Goal: Information Seeking & Learning: Learn about a topic

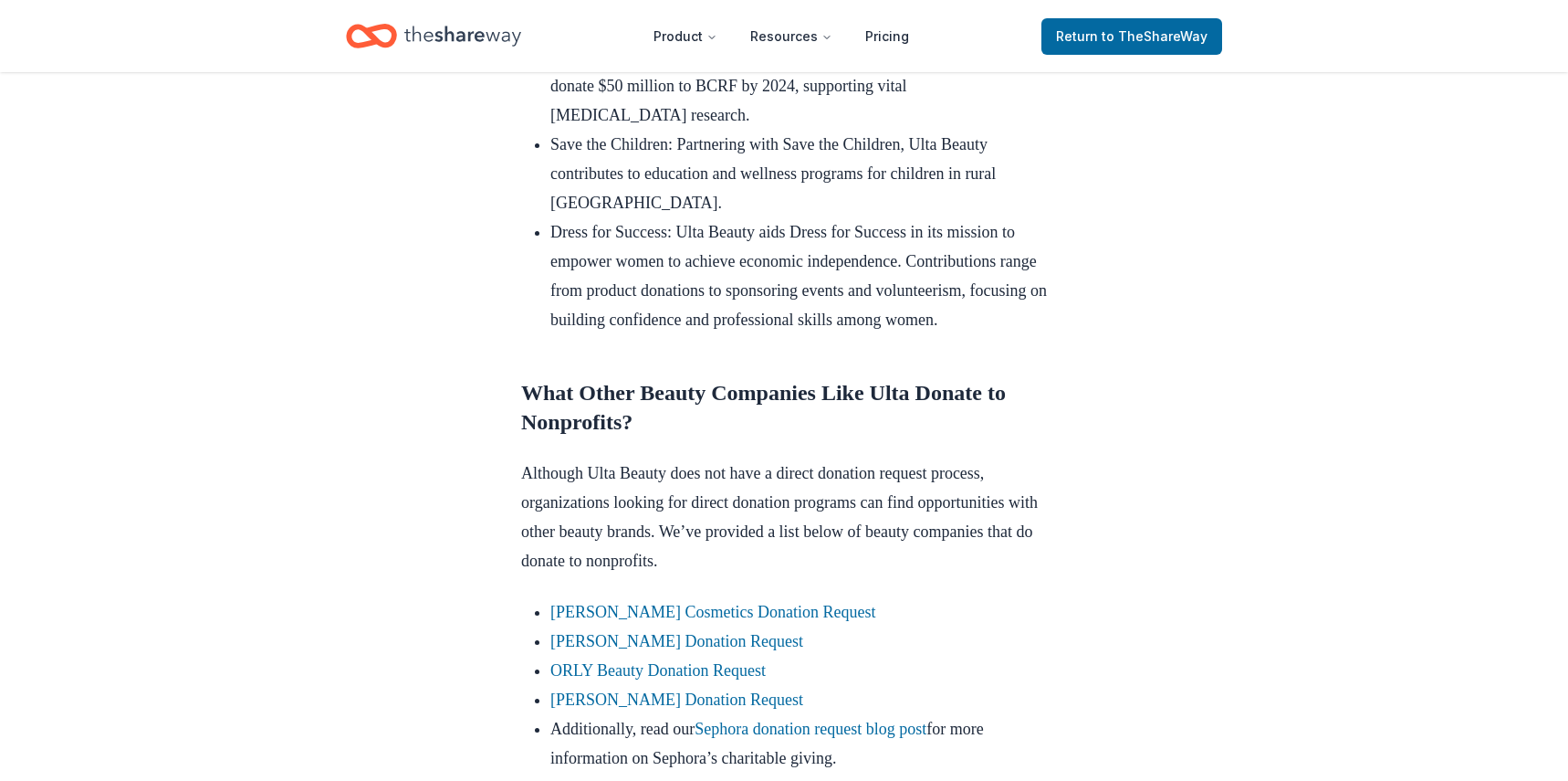
scroll to position [1430, 0]
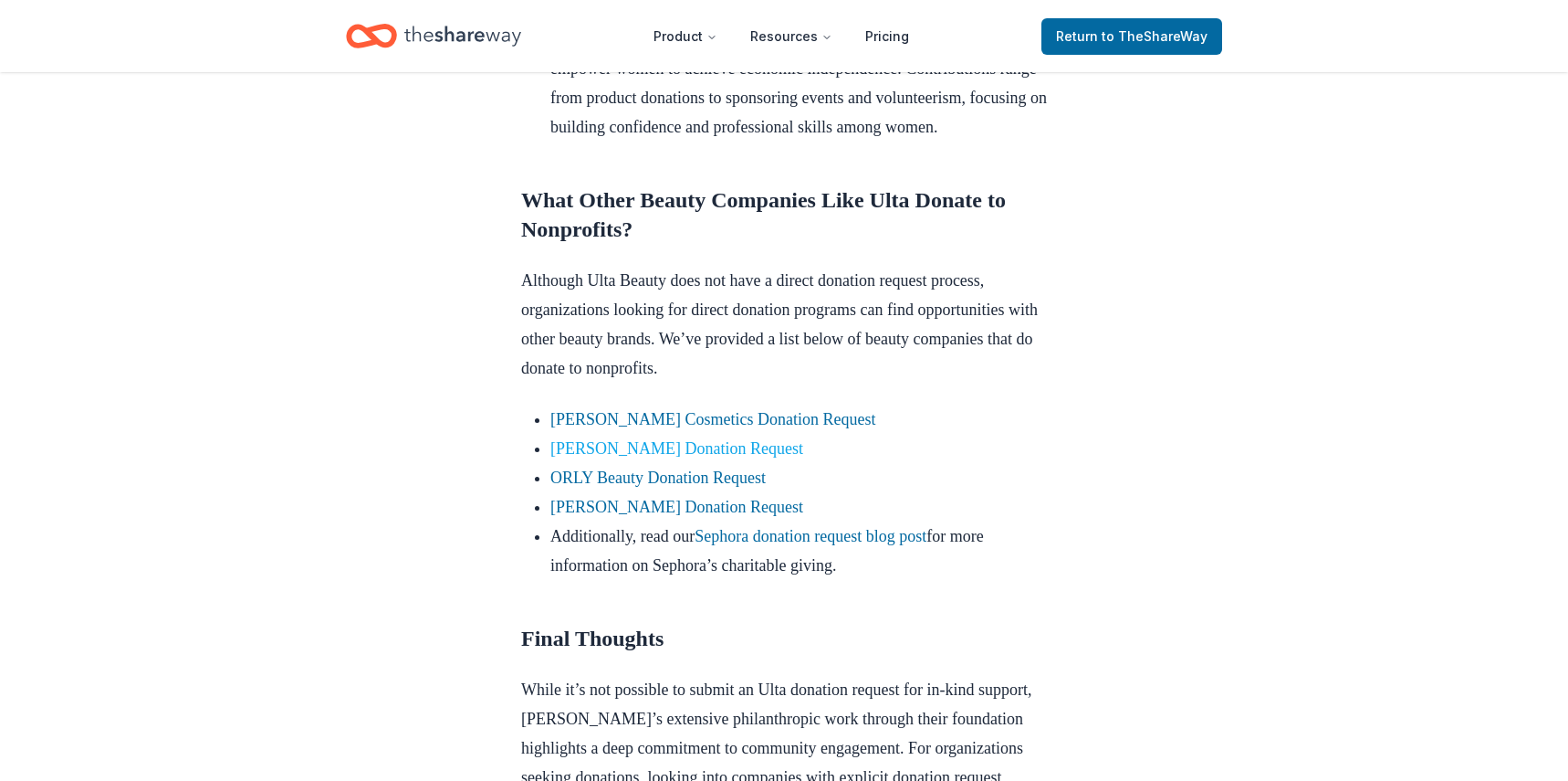
click at [724, 457] on link "[PERSON_NAME] Donation Request" at bounding box center [676, 448] width 253 height 18
click at [746, 486] on link "ORLY Beauty Donation Request" at bounding box center [657, 477] width 216 height 18
click at [736, 486] on link "ORLY Beauty Donation Request" at bounding box center [657, 477] width 216 height 18
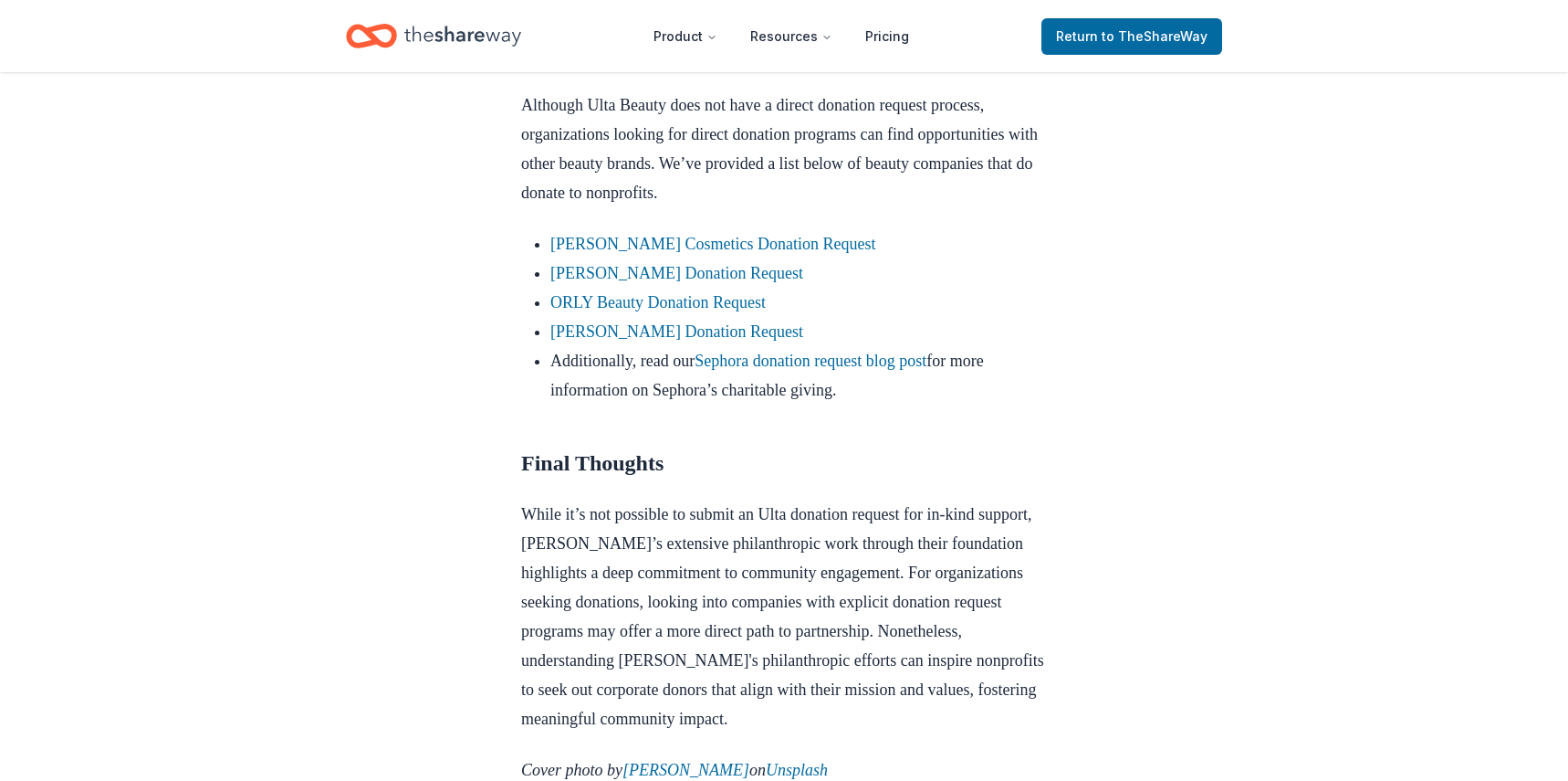
scroll to position [1612, 0]
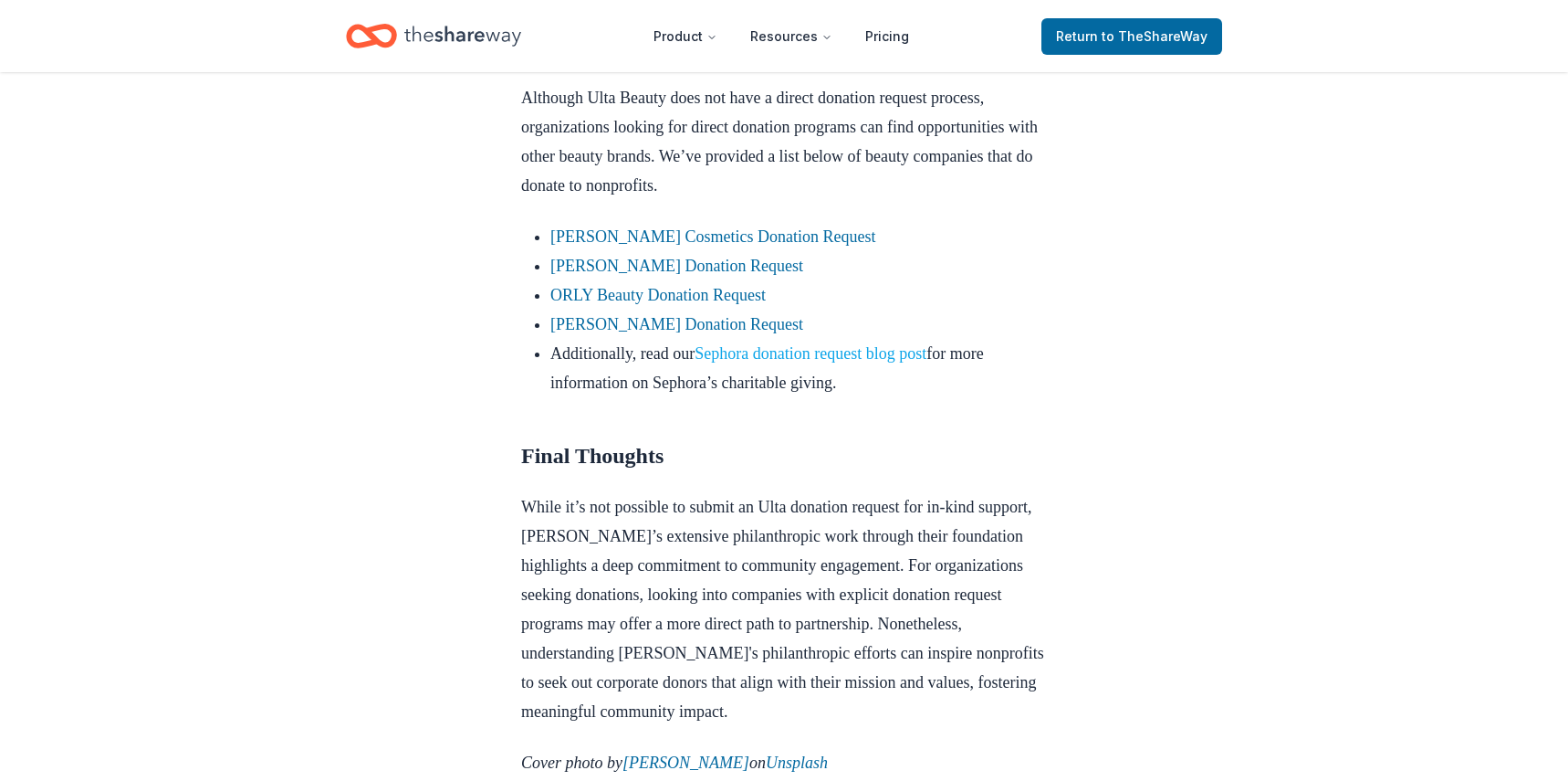
click at [864, 363] on link "Sephora donation request blog post" at bounding box center [810, 352] width 232 height 18
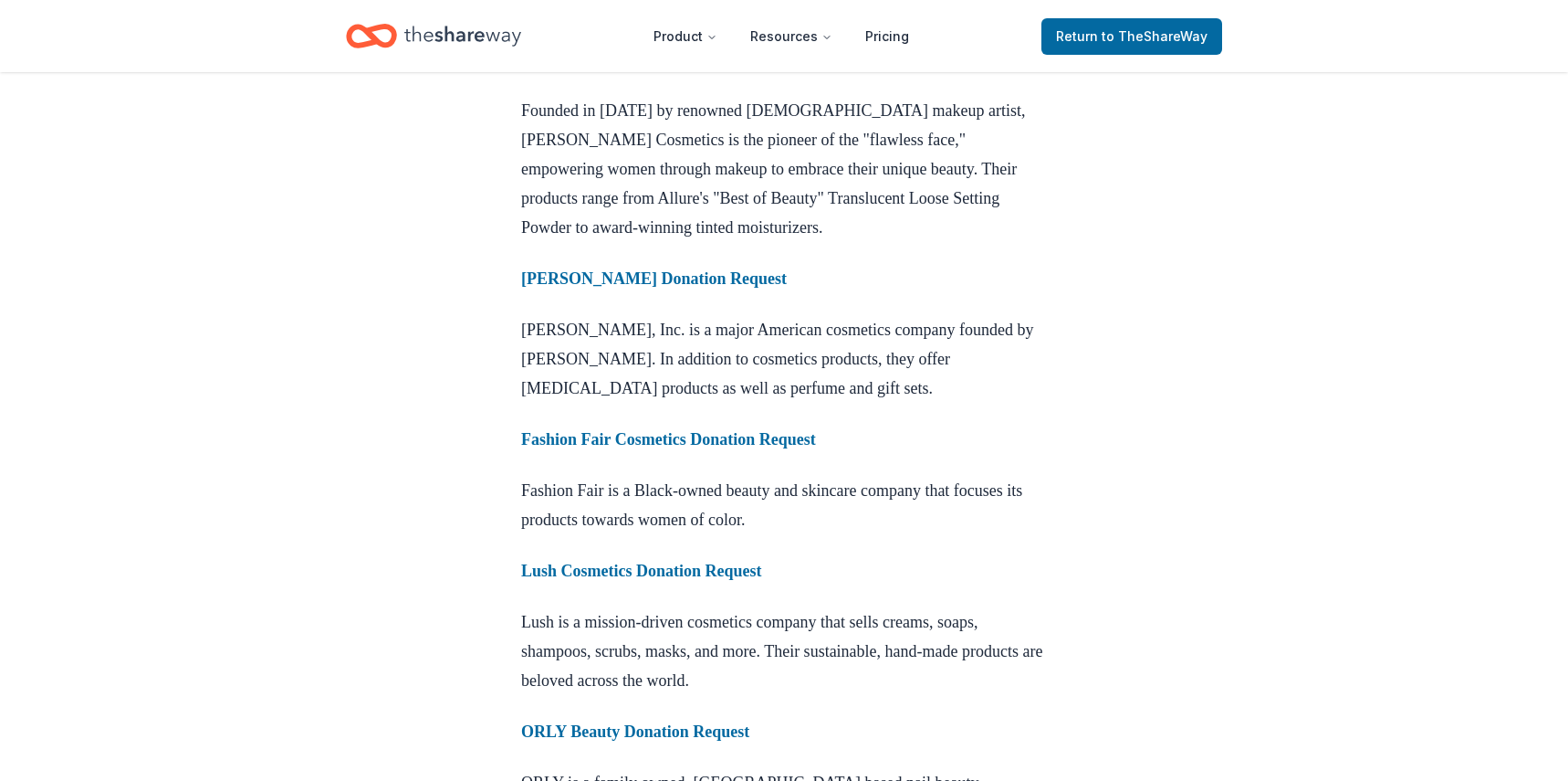
scroll to position [1826, 0]
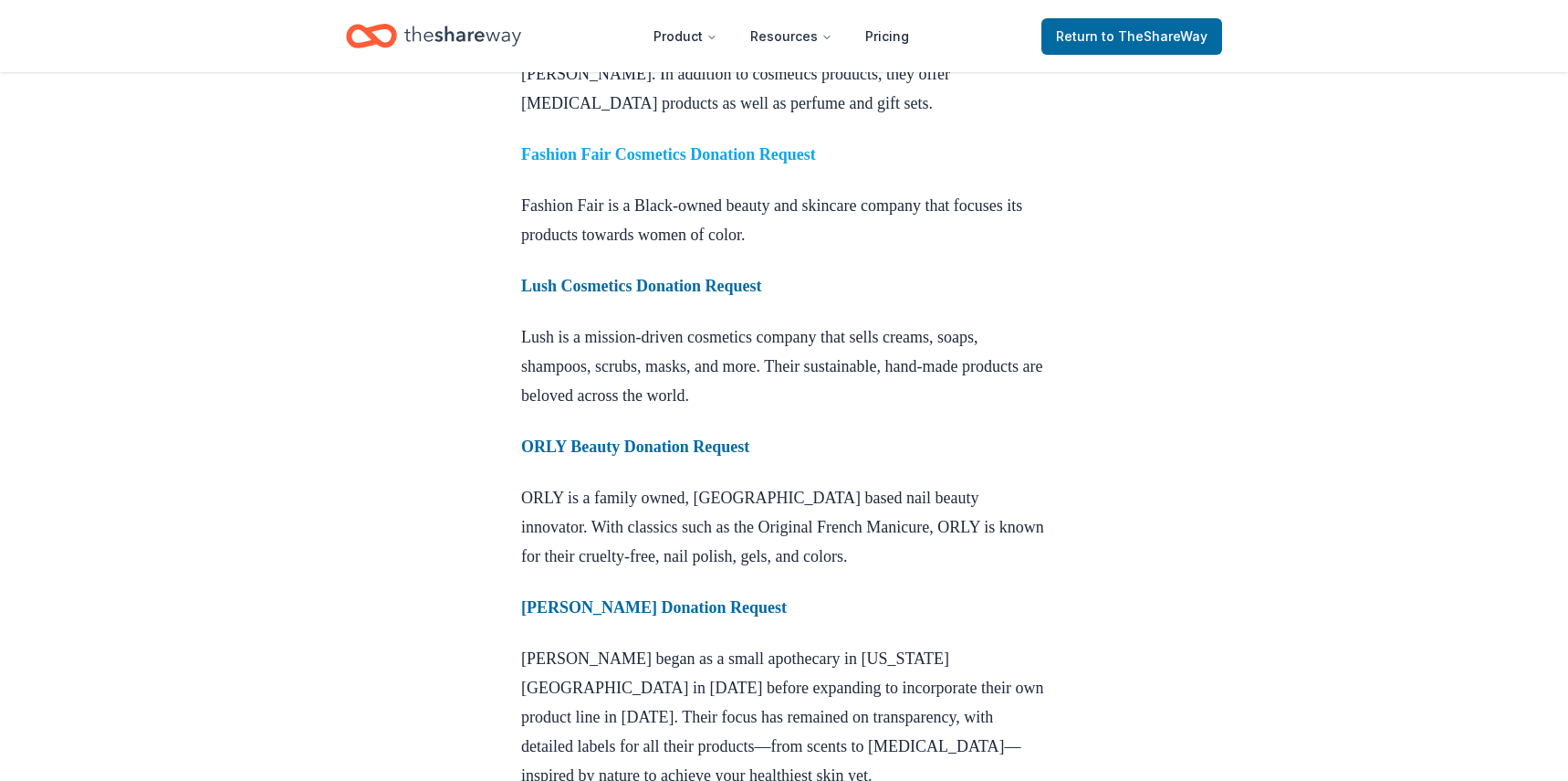
click at [646, 163] on strong "Fashion Fair Cosmetics Donation Request" at bounding box center [669, 154] width 294 height 18
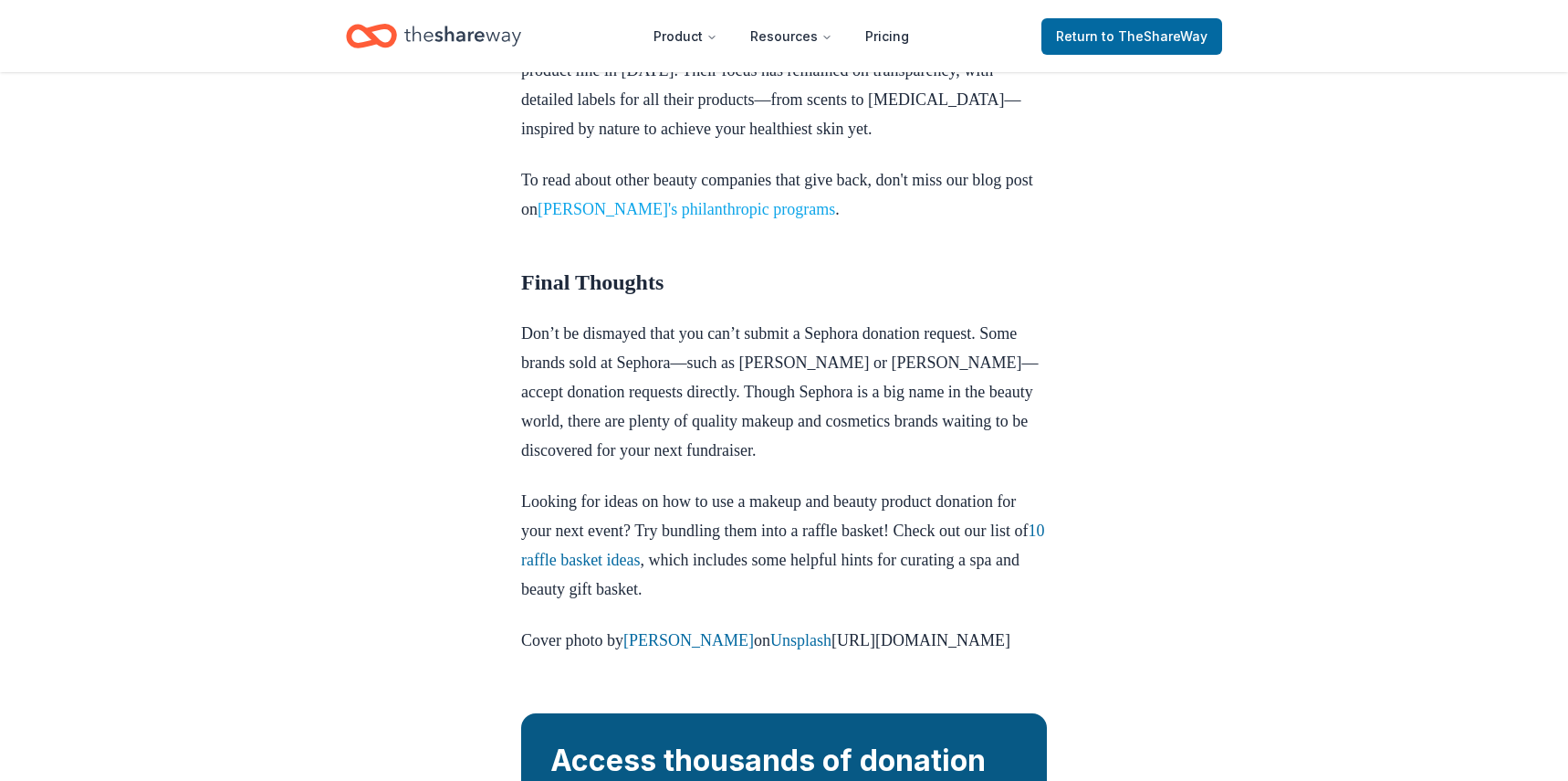
scroll to position [2739, 0]
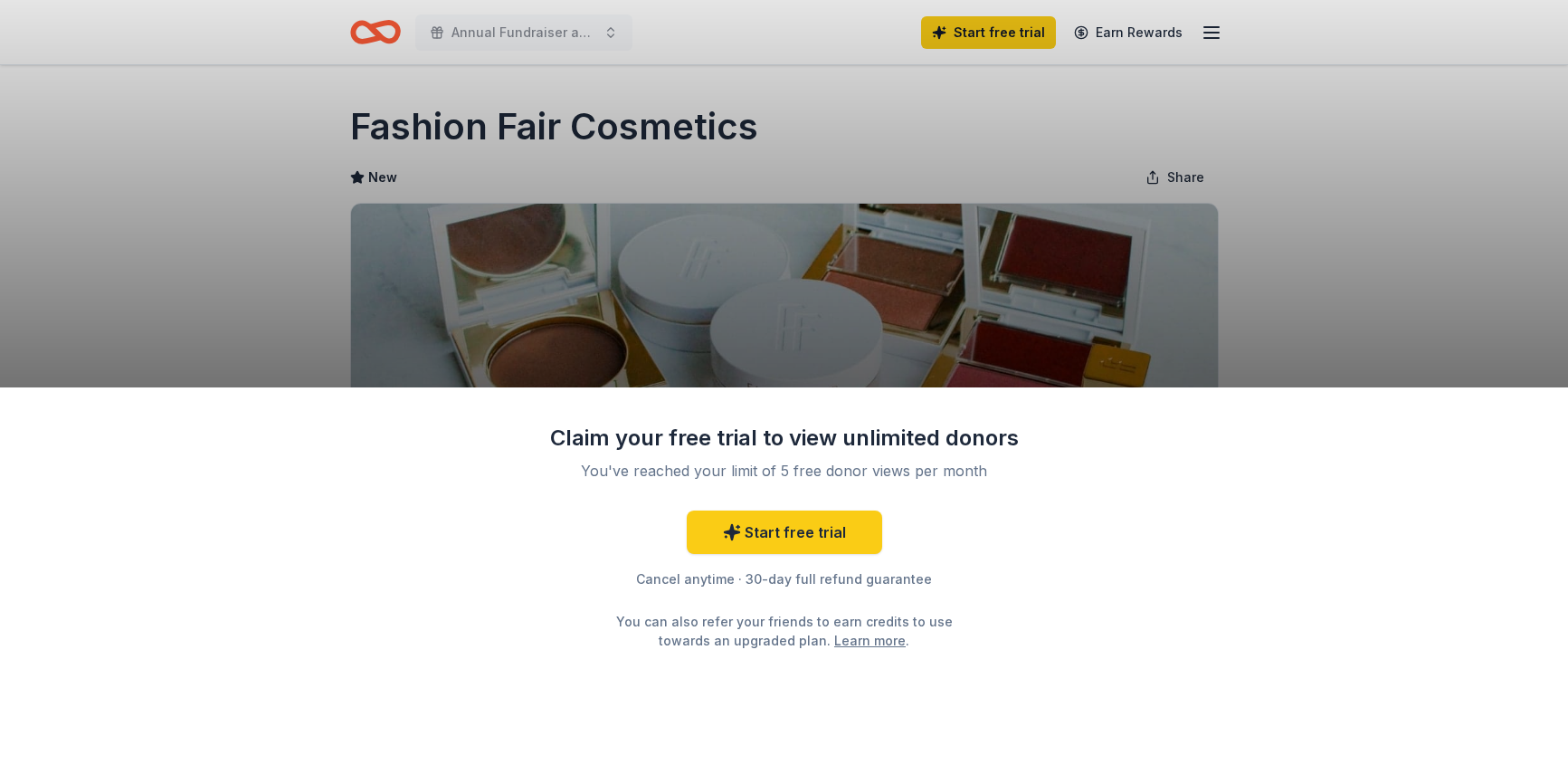
drag, startPoint x: 1549, startPoint y: 414, endPoint x: 1549, endPoint y: 398, distance: 16.0
click at [1549, 412] on div "Claim your free trial to view unlimited donors You've reached your limit of 5 f…" at bounding box center [784, 580] width 1568 height 387
